Goal: Entertainment & Leisure: Consume media (video, audio)

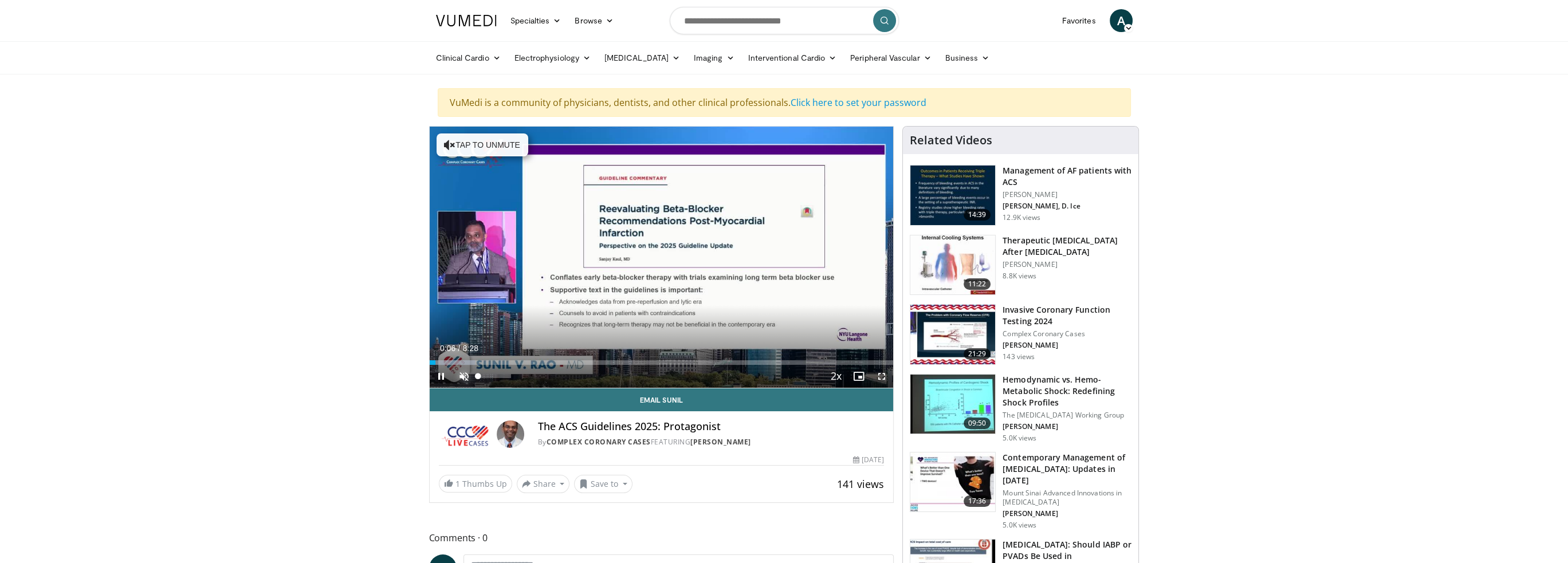
click at [467, 379] on span "Video Player" at bounding box center [464, 376] width 23 height 23
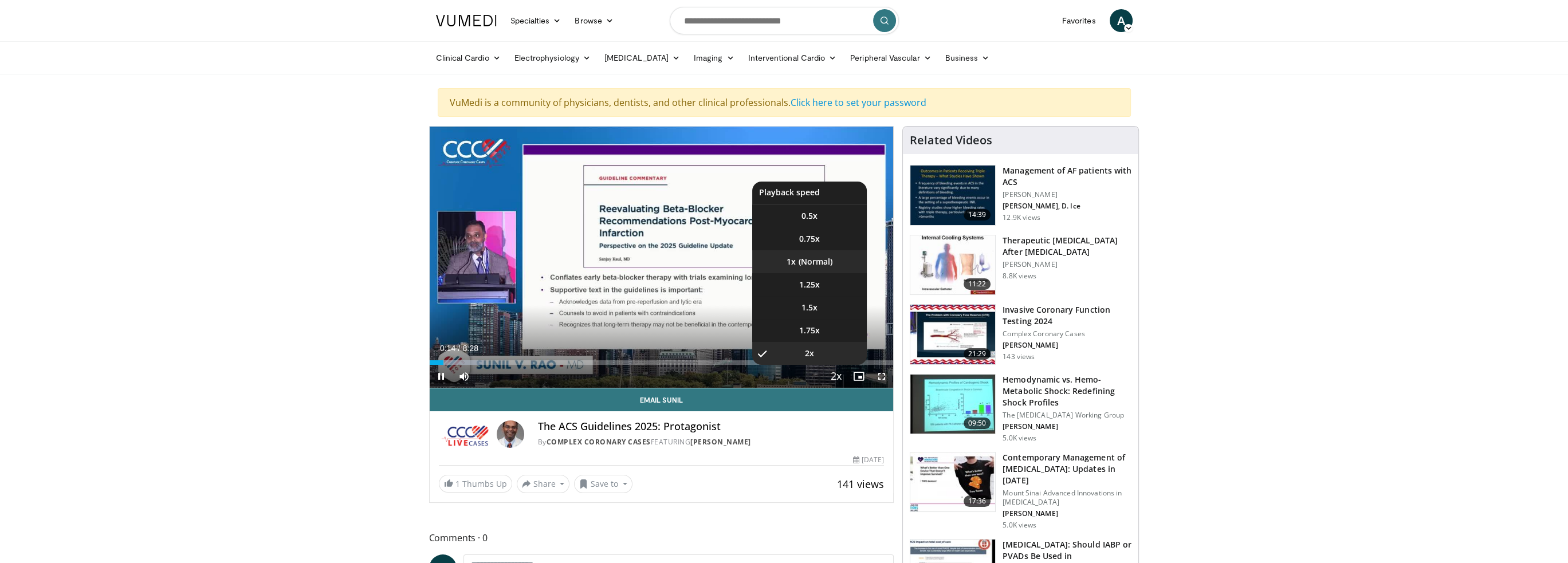
click at [817, 265] on li "1x" at bounding box center [810, 262] width 114 height 23
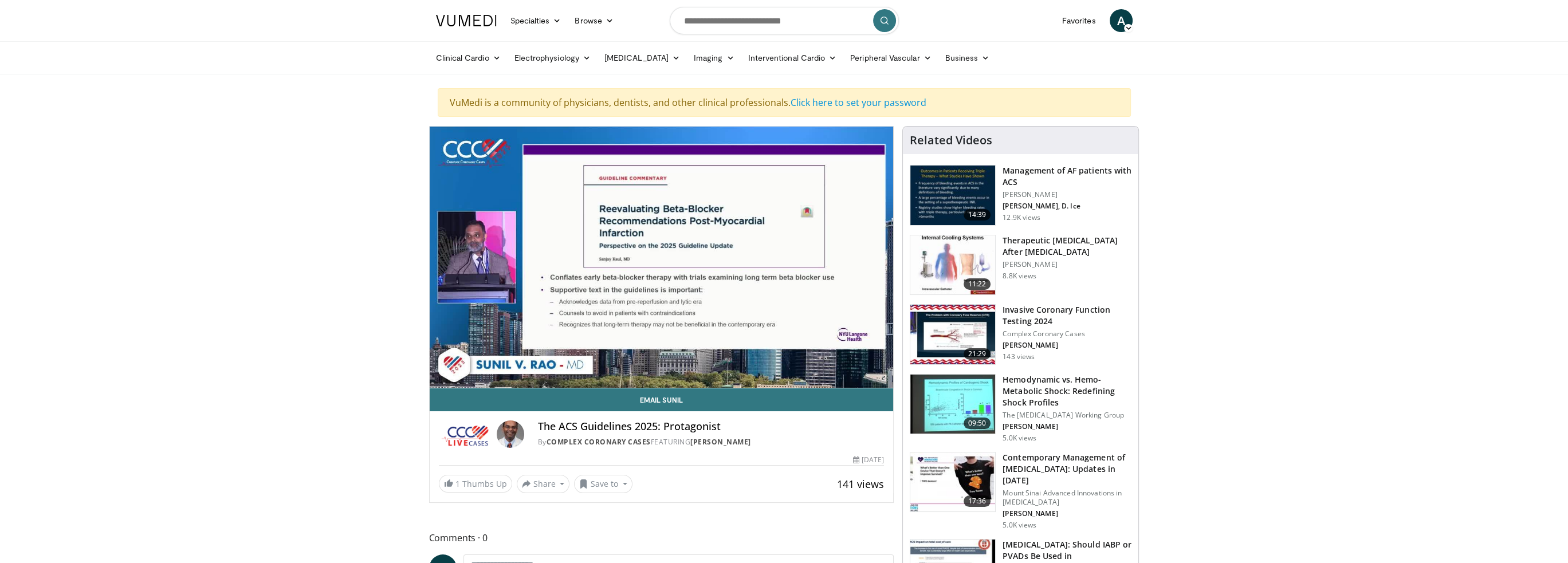
click at [660, 257] on div "10 seconds Tap to unmute" at bounding box center [662, 257] width 464 height 261
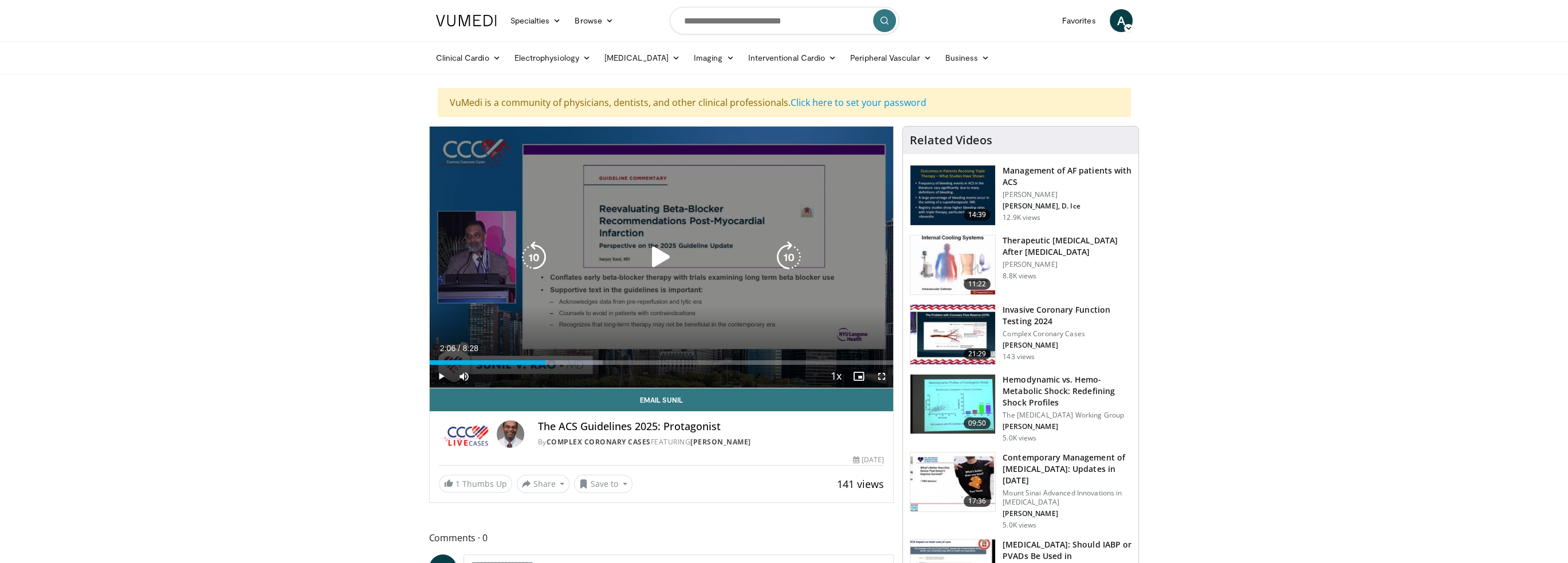
click at [659, 254] on icon "Video Player" at bounding box center [661, 257] width 32 height 32
click at [665, 258] on icon "Video Player" at bounding box center [661, 257] width 32 height 32
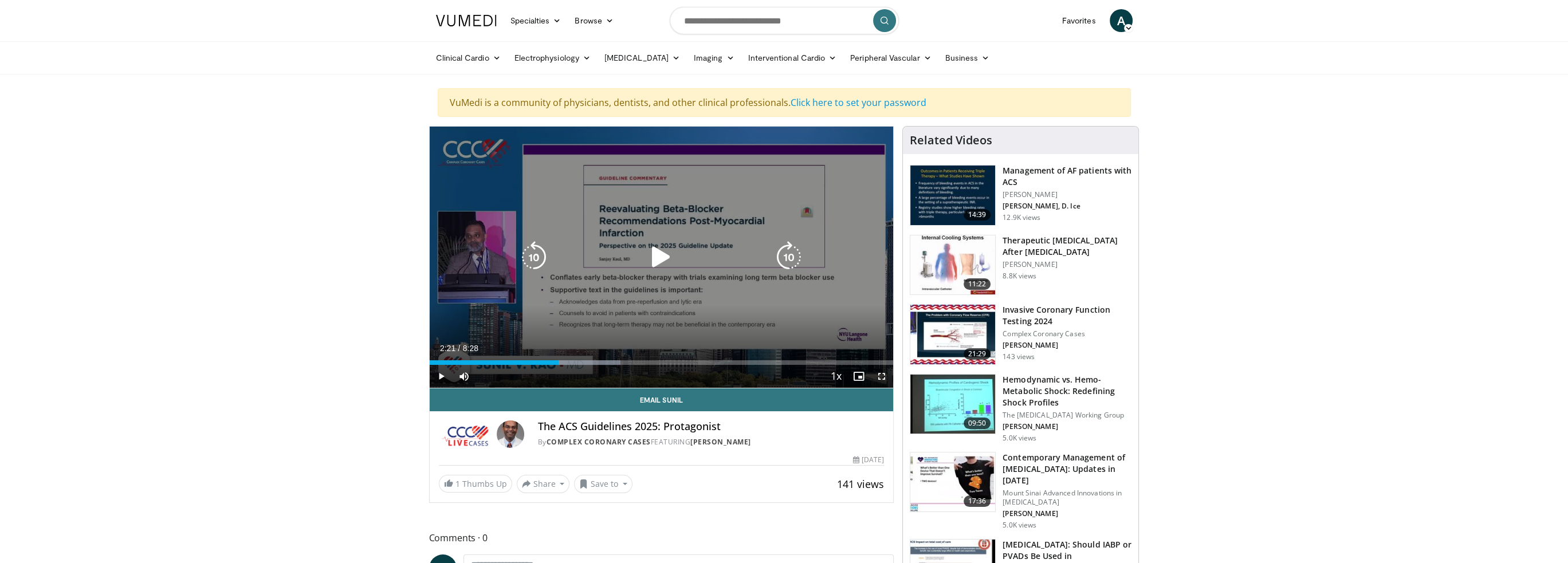
click at [655, 251] on icon "Video Player" at bounding box center [661, 257] width 32 height 32
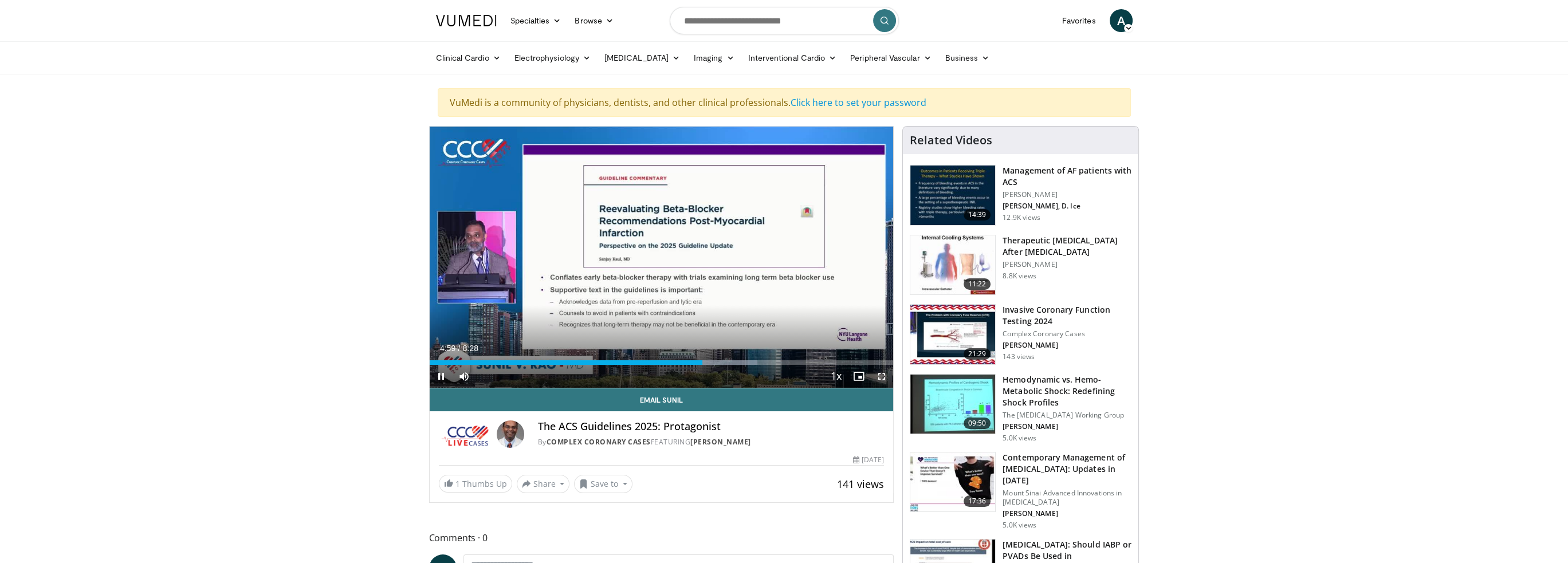
click at [883, 376] on span "Video Player" at bounding box center [881, 376] width 23 height 23
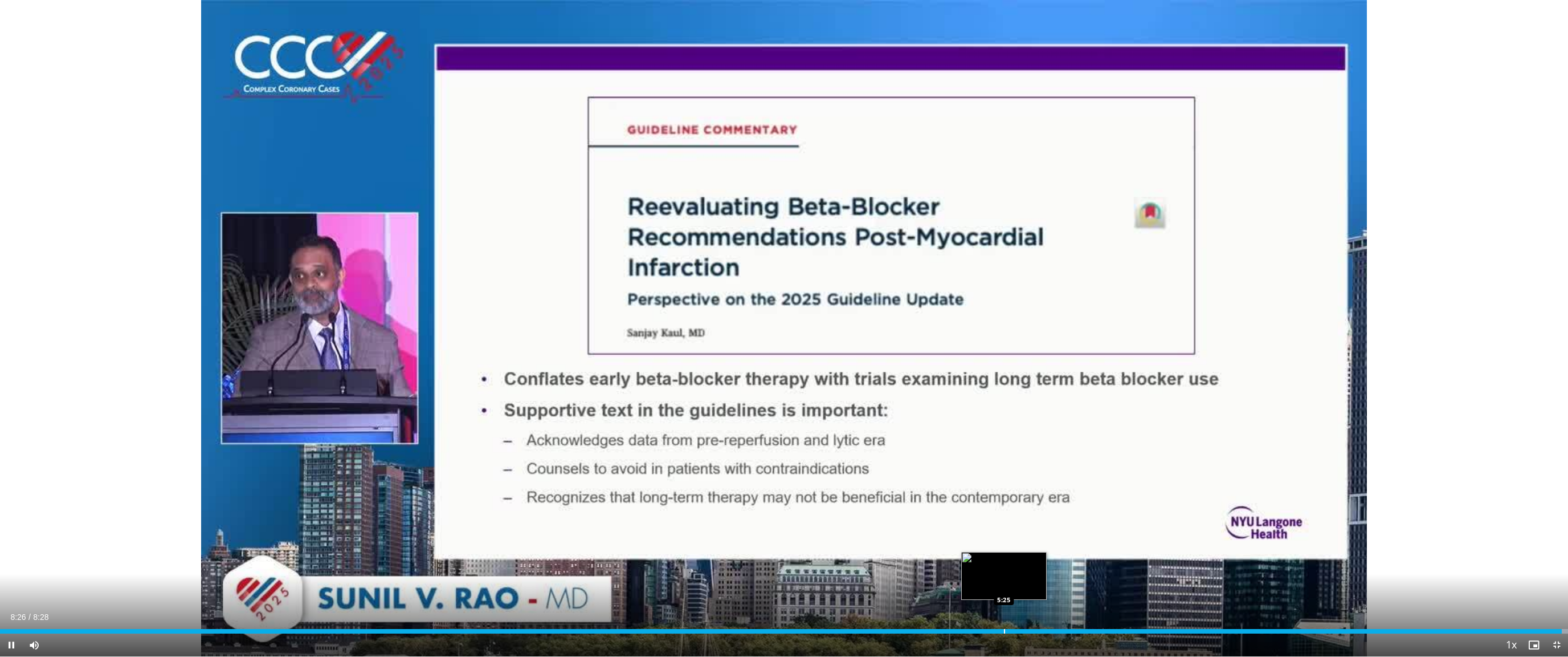
click at [1004, 559] on div "Progress Bar" at bounding box center [1005, 631] width 1 height 5
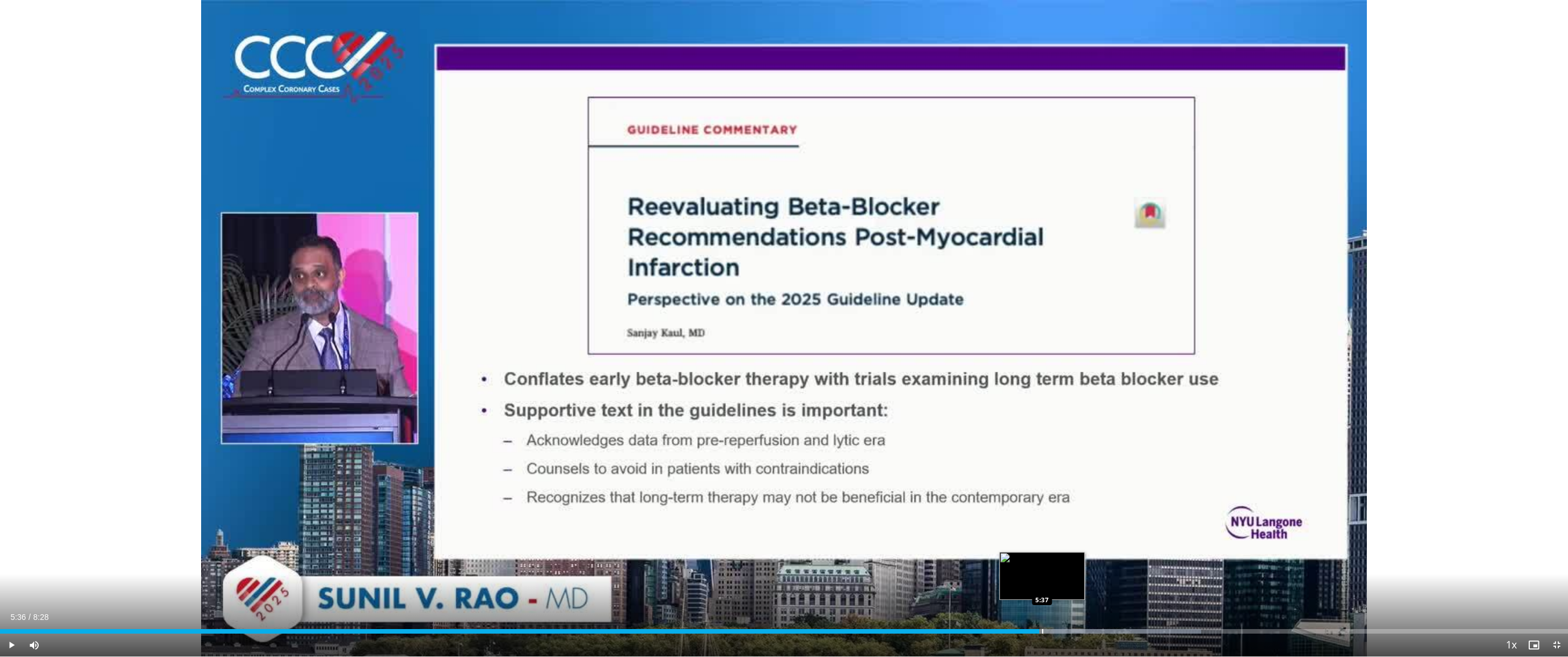
click at [1039, 559] on div "Loaded : 76.60% 5:26 5:37" at bounding box center [784, 631] width 1568 height 5
click at [1059, 559] on div "Progress Bar" at bounding box center [1060, 631] width 1 height 5
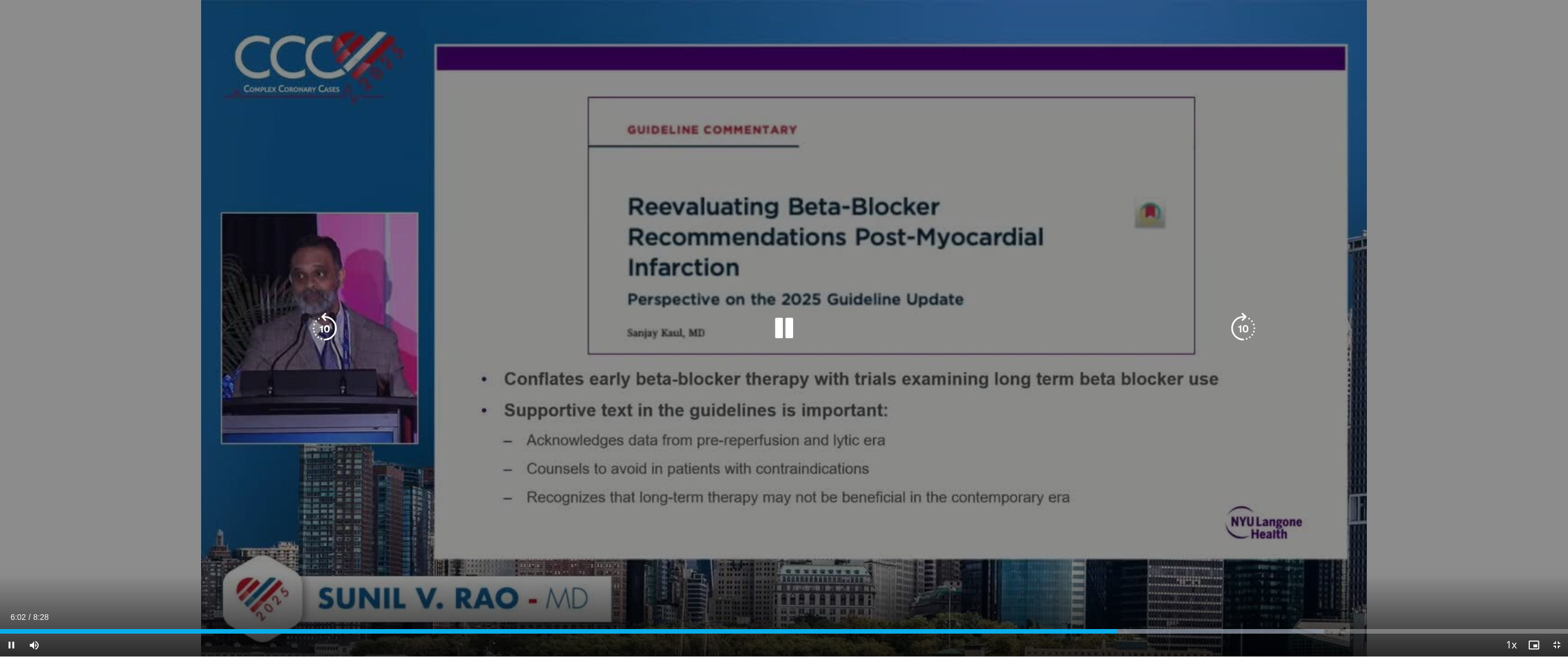
click at [1299, 404] on div "10 seconds Tap to unmute" at bounding box center [784, 328] width 1568 height 656
click at [780, 334] on icon "Video Player" at bounding box center [784, 328] width 32 height 32
click at [785, 326] on icon "Video Player" at bounding box center [784, 328] width 32 height 32
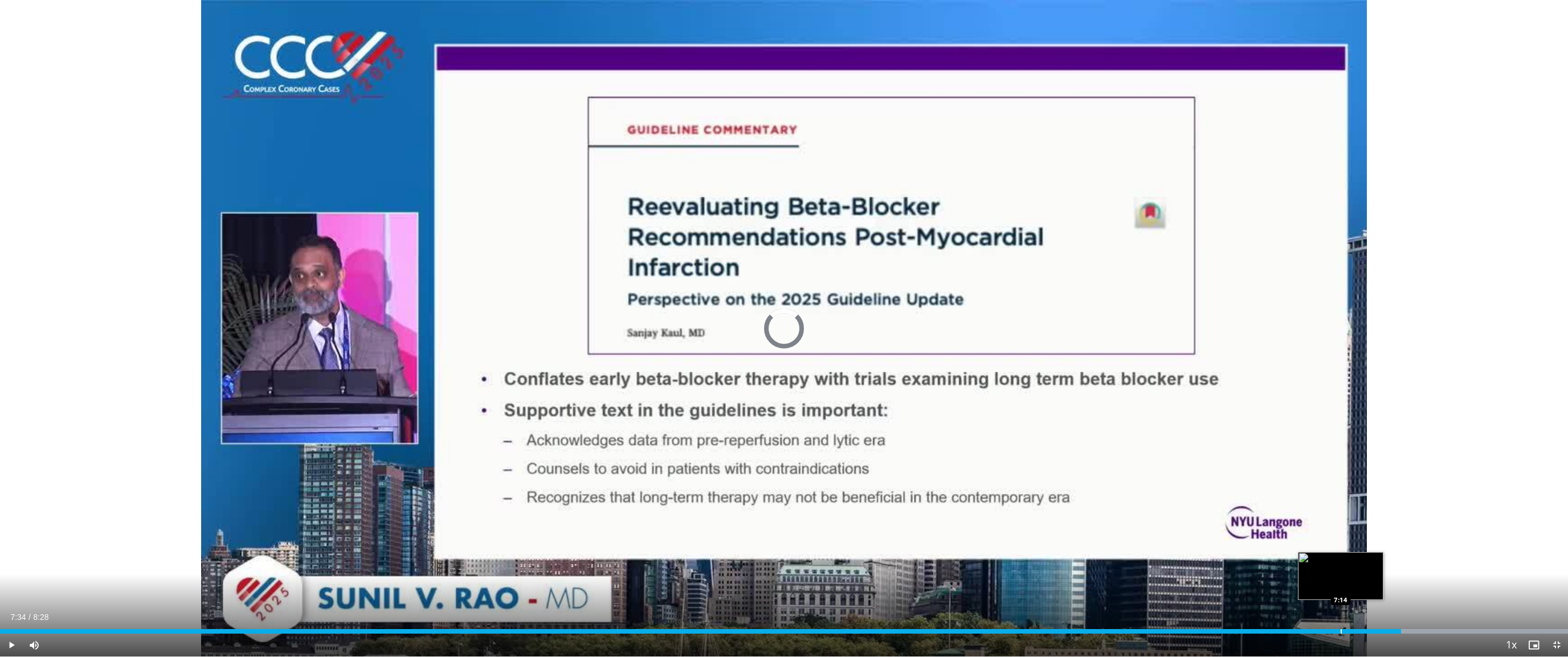
click at [1340, 559] on div "Loaded : 100.00% 7:14 7:14" at bounding box center [784, 628] width 1568 height 11
click at [1339, 559] on div "Progress Bar" at bounding box center [1340, 631] width 1 height 5
click at [1289, 559] on div "Loaded : 100.00% 7:05 6:58" at bounding box center [784, 631] width 1568 height 5
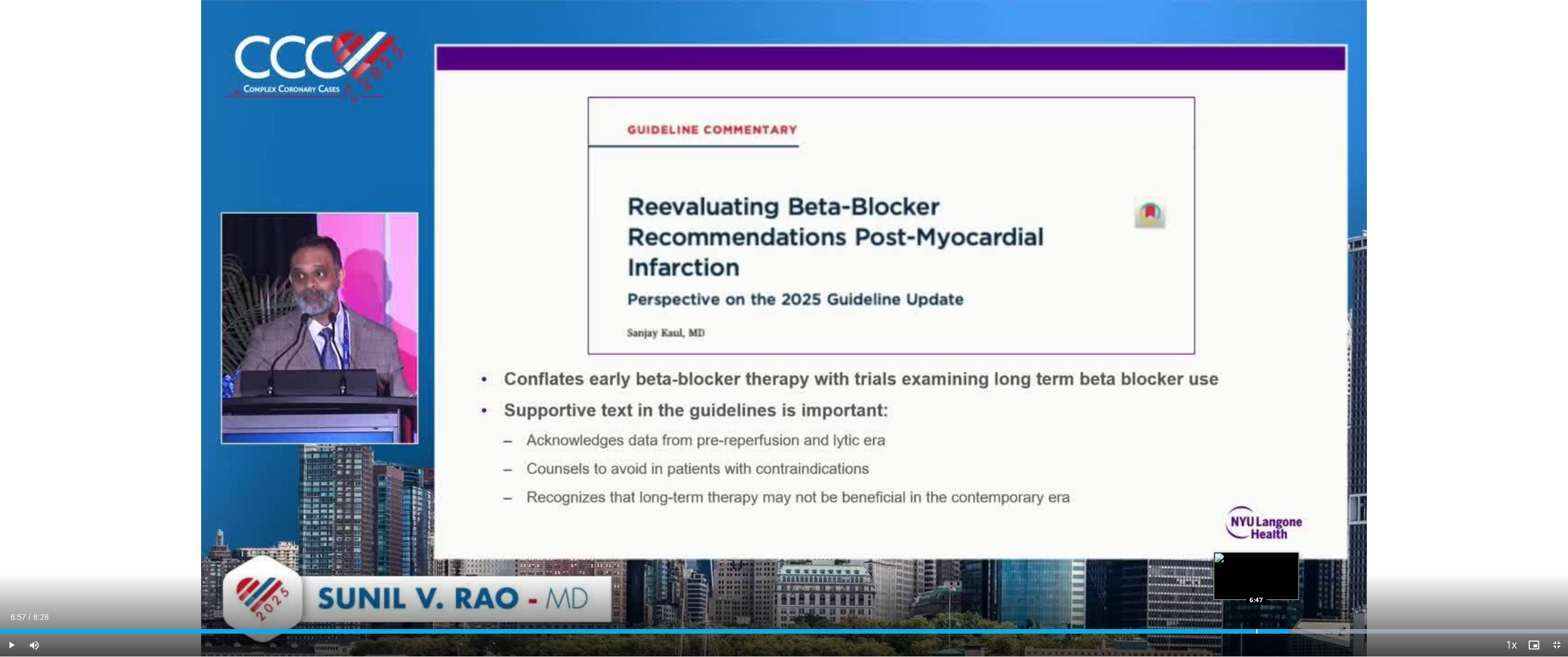
click at [1256, 559] on div "6:57" at bounding box center [644, 631] width 1289 height 5
click at [1211, 559] on div "Progress Bar" at bounding box center [1211, 631] width 1 height 5
click at [1226, 559] on div "Loaded : 90.35% 6:32 6:37" at bounding box center [784, 628] width 1568 height 11
click at [1189, 559] on div "6:37" at bounding box center [613, 631] width 1226 height 5
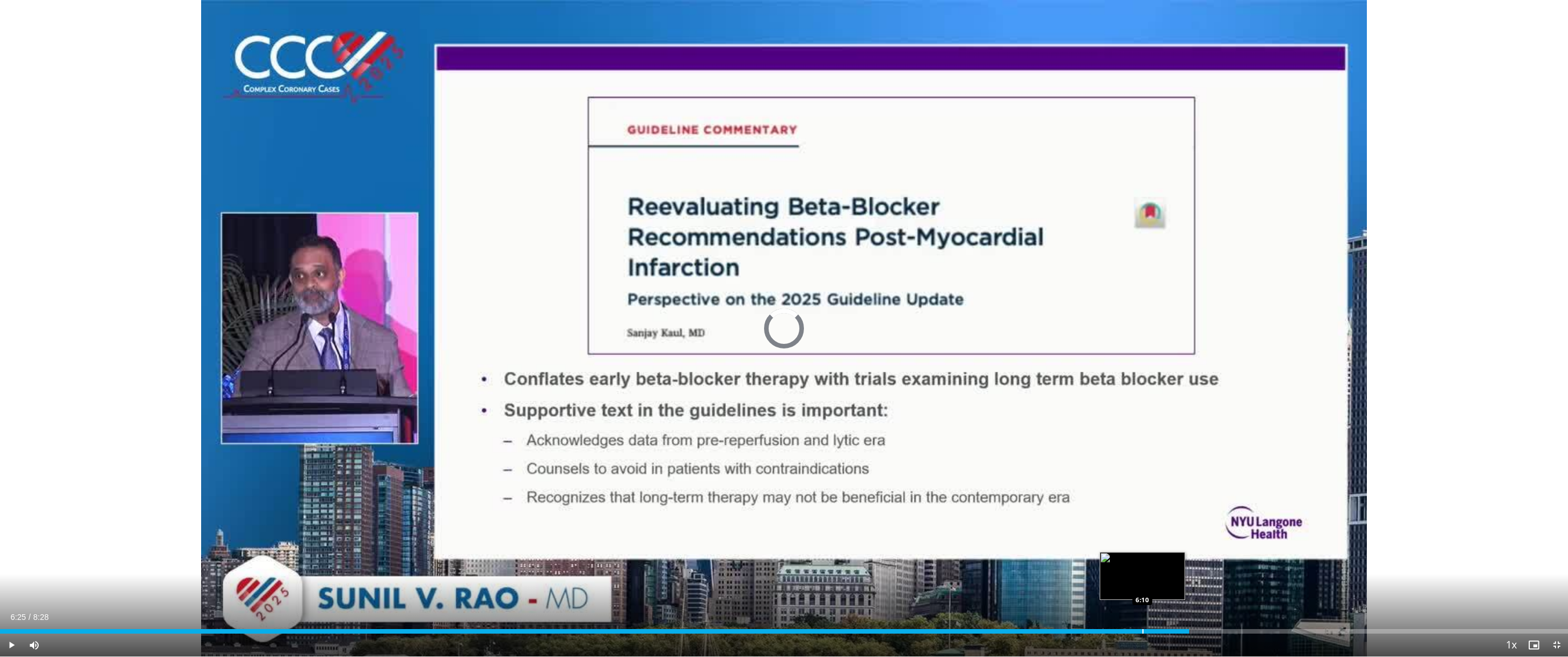
click at [1142, 559] on div "Loaded : 0.00% 6:25 6:10" at bounding box center [784, 628] width 1568 height 11
click at [1556, 559] on span "Video Player" at bounding box center [1556, 645] width 23 height 23
